Goal: Task Accomplishment & Management: Complete application form

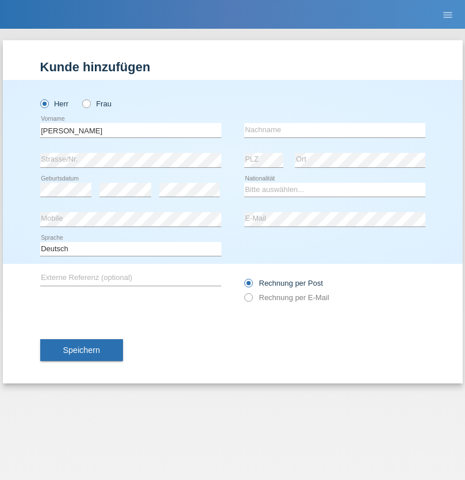
type input "David"
click at [335, 130] on input "text" at bounding box center [334, 130] width 181 height 14
type input "Senn"
select select "CH"
select select "en"
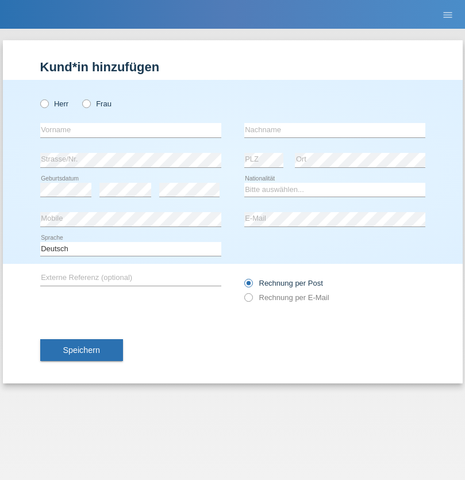
radio input "true"
click at [130, 130] on input "text" at bounding box center [130, 130] width 181 height 14
type input "Mohammad Qais"
click at [335, 130] on input "text" at bounding box center [334, 130] width 181 height 14
type input "Nemani"
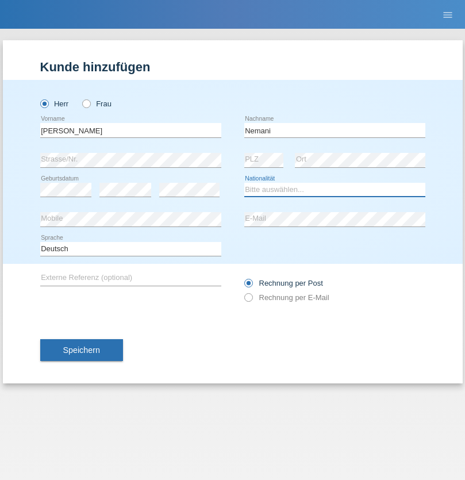
select select "AF"
select select "C"
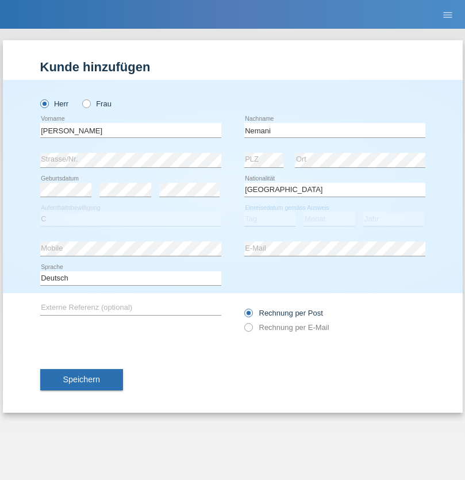
select select "02"
select select "01"
select select "2021"
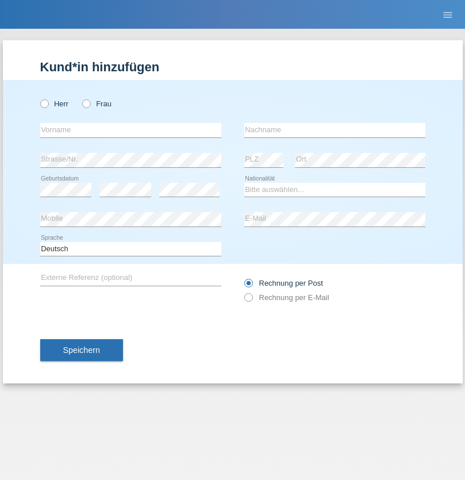
radio input "true"
click at [130, 130] on input "text" at bounding box center [130, 130] width 181 height 14
type input "Besart"
click at [335, 130] on input "text" at bounding box center [334, 130] width 181 height 14
type input "Emiri"
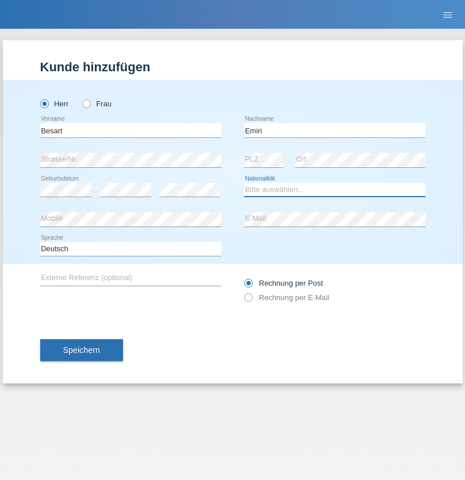
select select "XK"
select select "C"
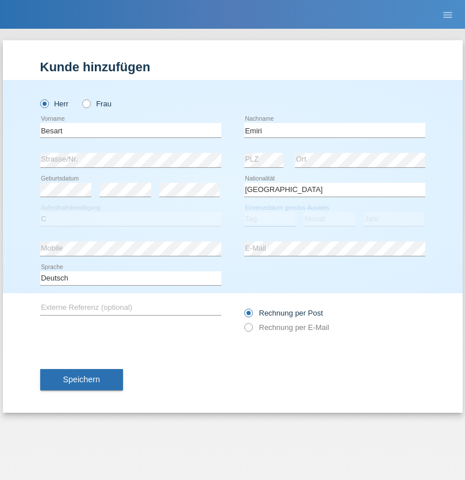
select select "04"
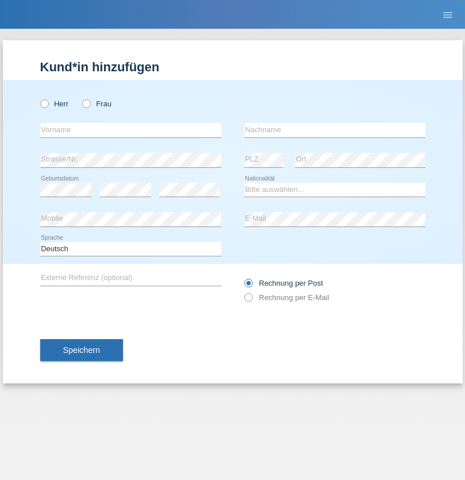
radio input "true"
click at [130, 130] on input "text" at bounding box center [130, 130] width 181 height 14
type input "[PERSON_NAME]"
click at [335, 130] on input "text" at bounding box center [334, 130] width 181 height 14
type input "Jacquet"
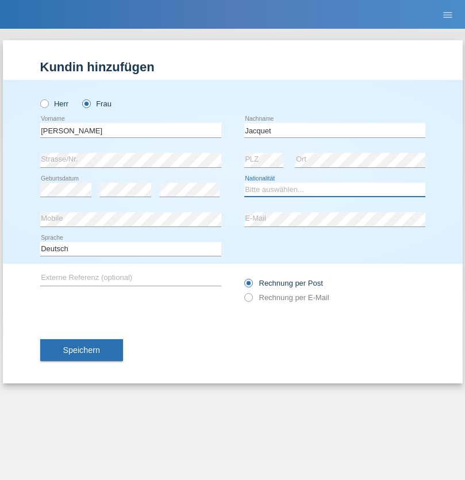
select select "CH"
radio input "true"
select select "DE"
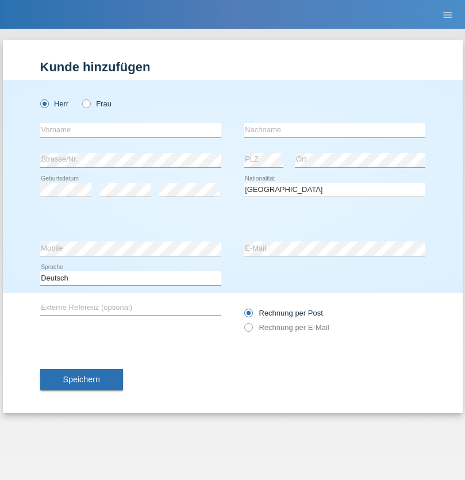
select select "C"
select select "07"
select select "11"
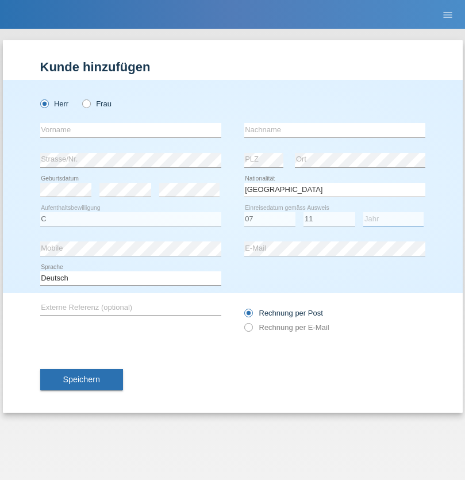
select select "1972"
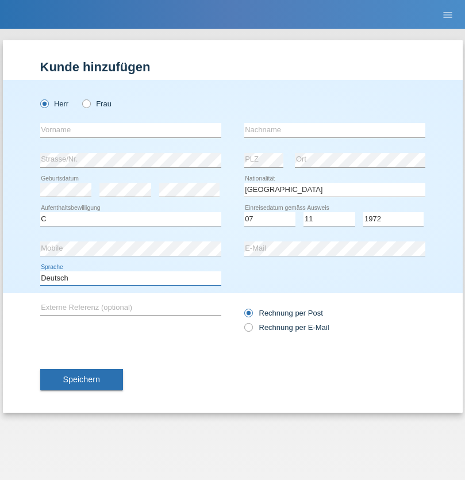
select select "en"
